Goal: Find specific page/section: Find specific page/section

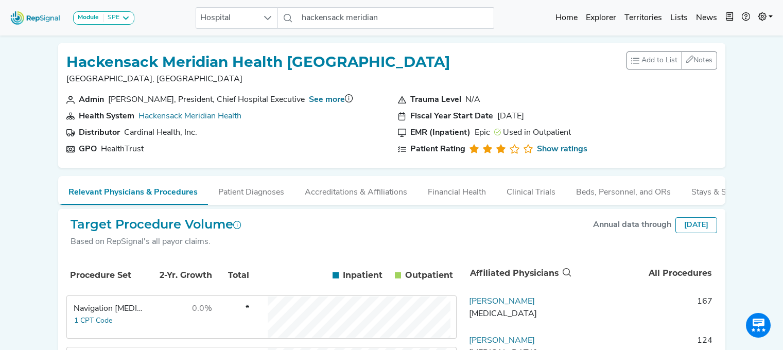
scroll to position [378, 0]
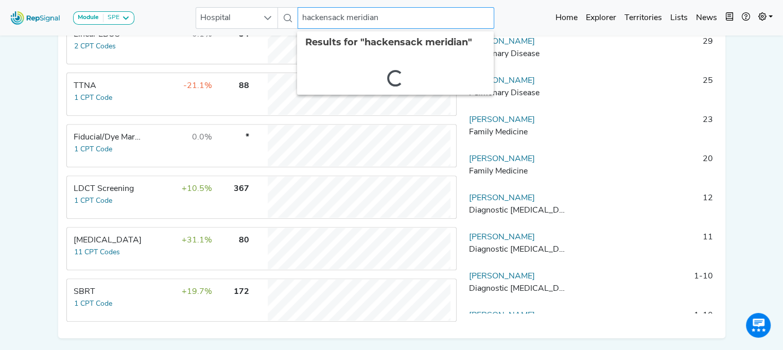
drag, startPoint x: 309, startPoint y: 16, endPoint x: 480, endPoint y: 12, distance: 171.6
click at [480, 12] on input "hackensack meridian" at bounding box center [396, 18] width 197 height 22
type input "h"
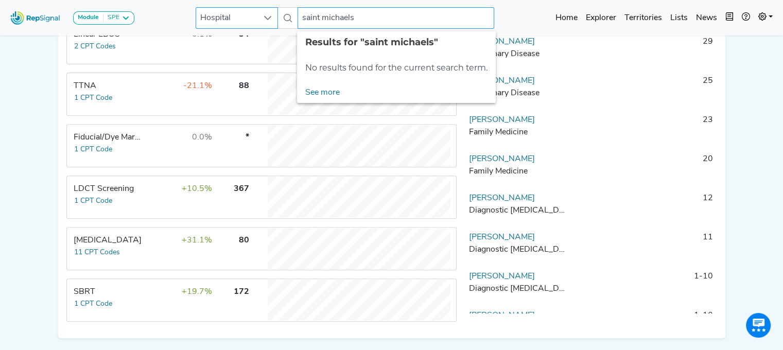
drag, startPoint x: 330, startPoint y: 16, endPoint x: 232, endPoint y: 13, distance: 97.4
click at [232, 13] on div "Hospital [GEOGRAPHIC_DATA] No results found" at bounding box center [345, 18] width 299 height 22
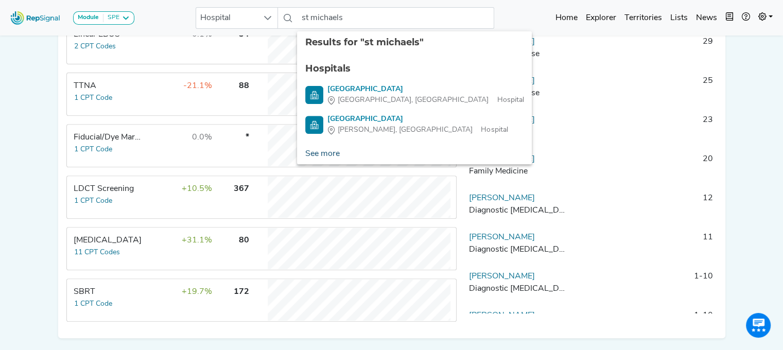
click at [308, 152] on link "See more" at bounding box center [322, 154] width 51 height 21
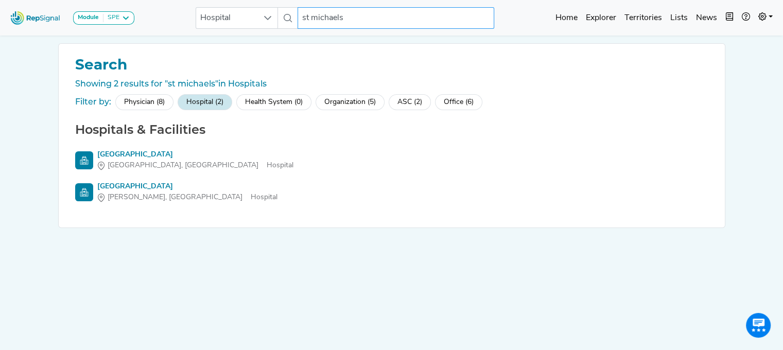
click at [308, 18] on input "st michaels" at bounding box center [396, 18] width 197 height 22
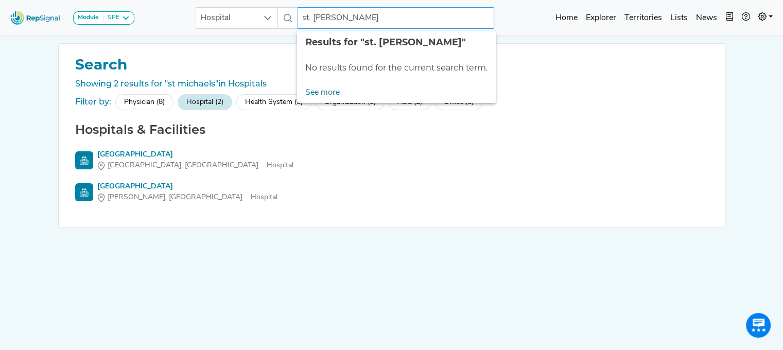
drag, startPoint x: 353, startPoint y: 18, endPoint x: 291, endPoint y: 12, distance: 62.1
click at [291, 12] on div "Hospital st. michaels No results found" at bounding box center [345, 18] width 299 height 22
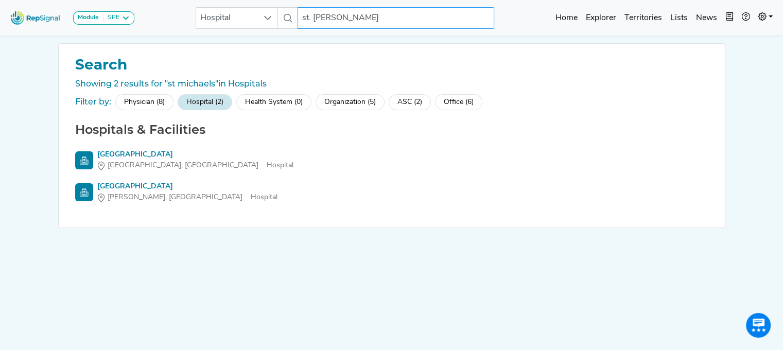
click at [373, 9] on input "st. [PERSON_NAME]" at bounding box center [396, 18] width 197 height 22
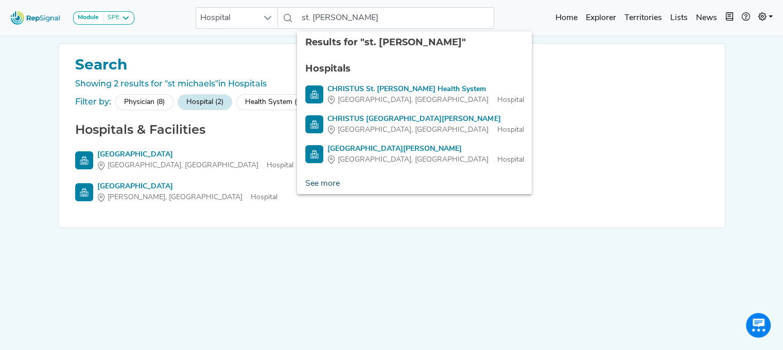
click at [320, 184] on link "See more" at bounding box center [322, 184] width 51 height 21
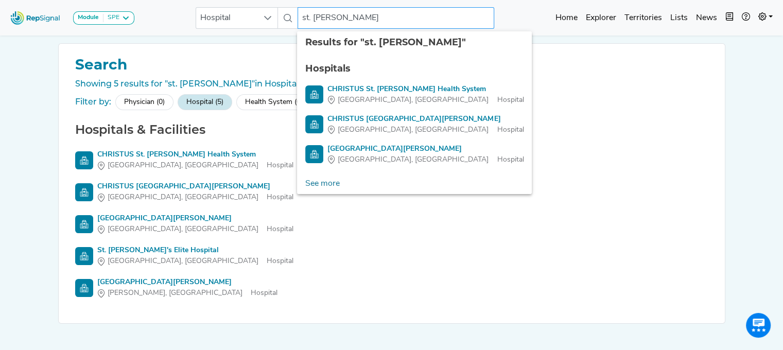
click at [311, 17] on input "st. [PERSON_NAME]" at bounding box center [396, 18] width 197 height 22
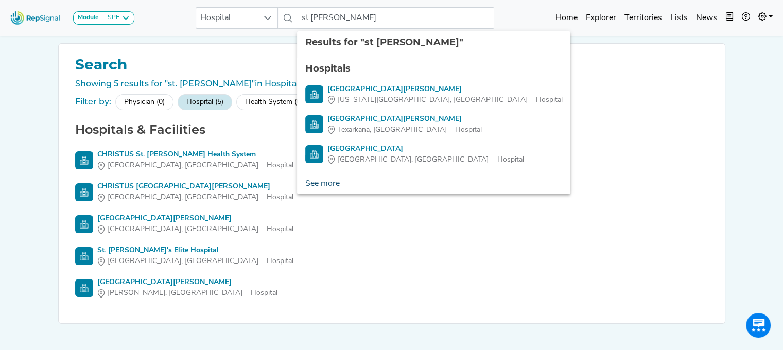
click at [322, 183] on link "See more" at bounding box center [322, 184] width 51 height 21
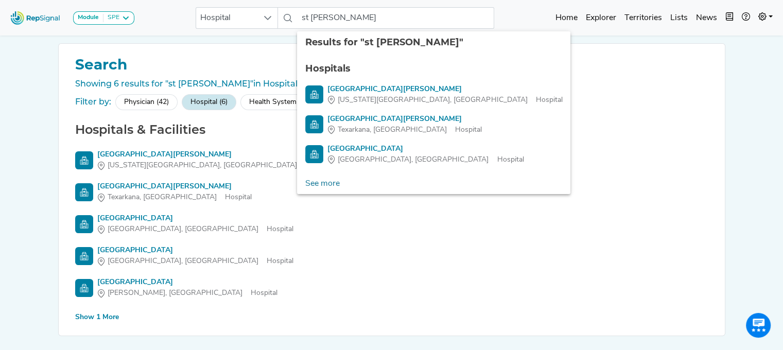
click at [99, 315] on div "Show 1 More" at bounding box center [97, 317] width 44 height 11
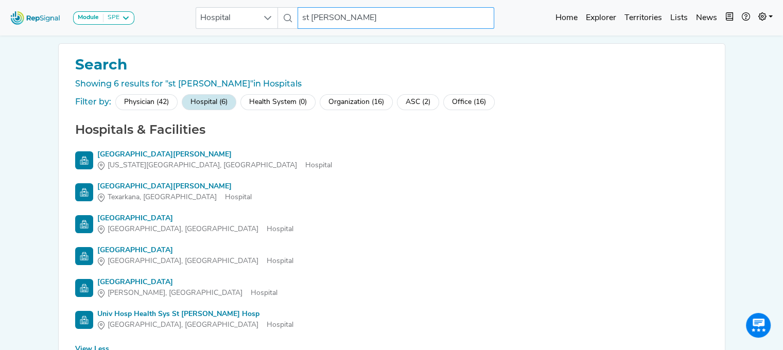
click at [308, 15] on input "st [PERSON_NAME]" at bounding box center [396, 18] width 197 height 22
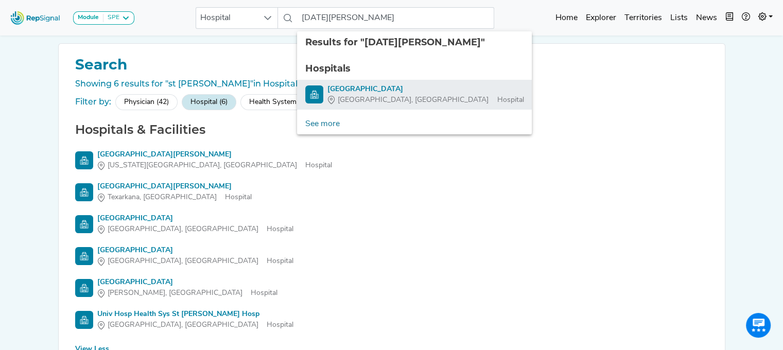
click at [366, 91] on div "[GEOGRAPHIC_DATA]" at bounding box center [426, 89] width 196 height 11
type input "[GEOGRAPHIC_DATA]"
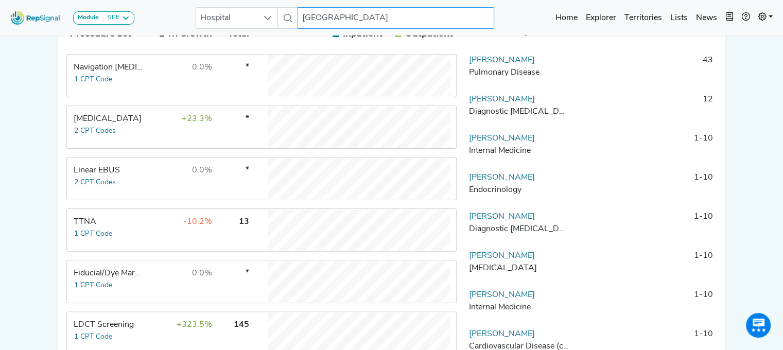
scroll to position [243, 0]
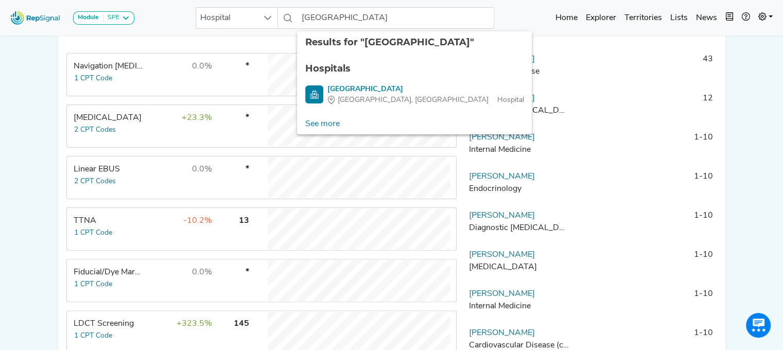
click at [128, 124] on div "[MEDICAL_DATA]" at bounding box center [109, 118] width 71 height 12
